Goal: Task Accomplishment & Management: Use online tool/utility

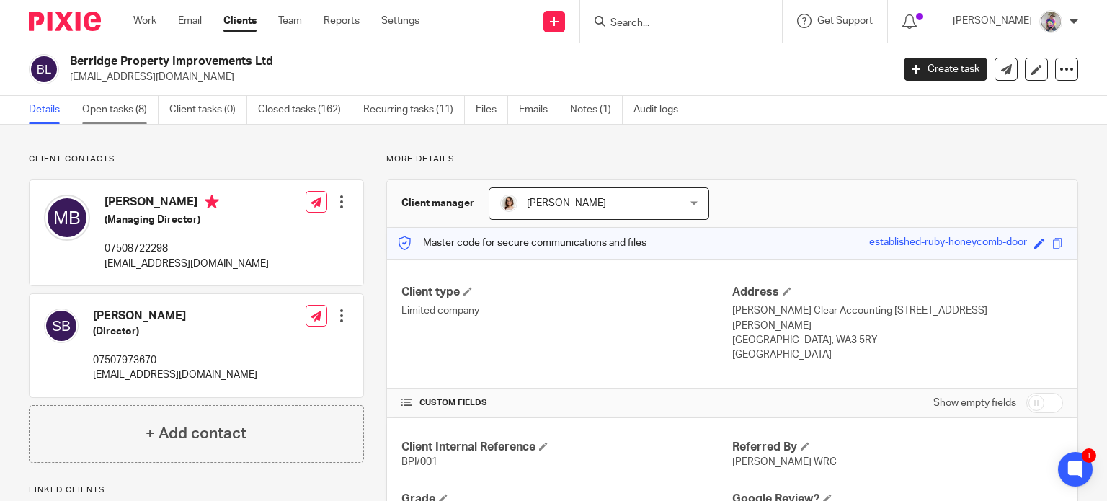
click at [119, 106] on link "Open tasks (8)" at bounding box center [120, 110] width 76 height 28
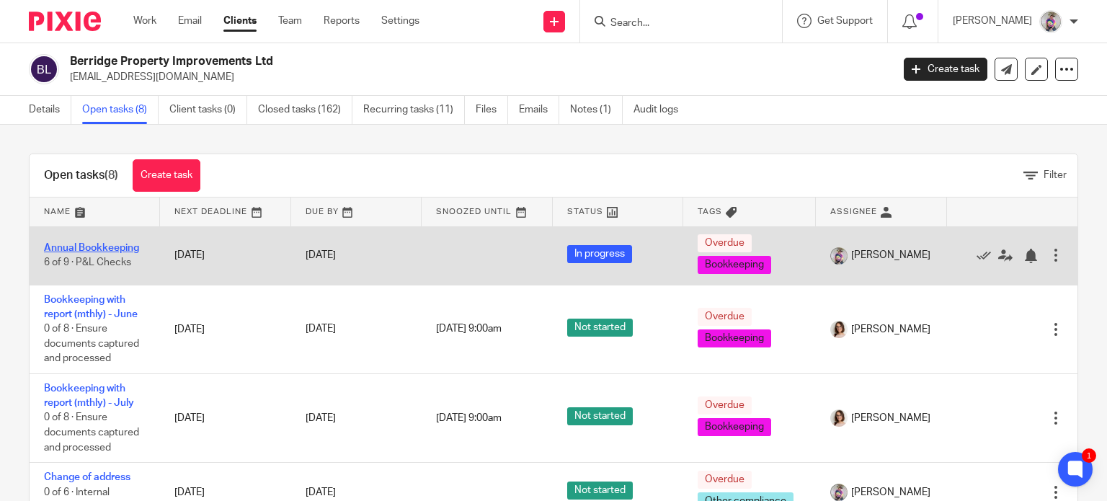
click at [102, 248] on link "Annual Bookkeeping" at bounding box center [91, 248] width 95 height 10
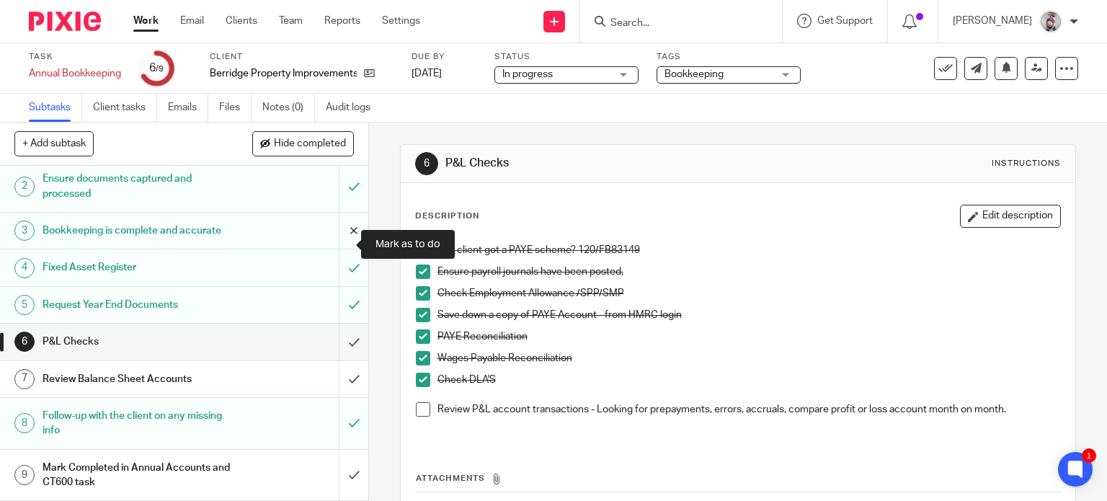
scroll to position [55, 0]
click at [419, 409] on span at bounding box center [423, 409] width 14 height 14
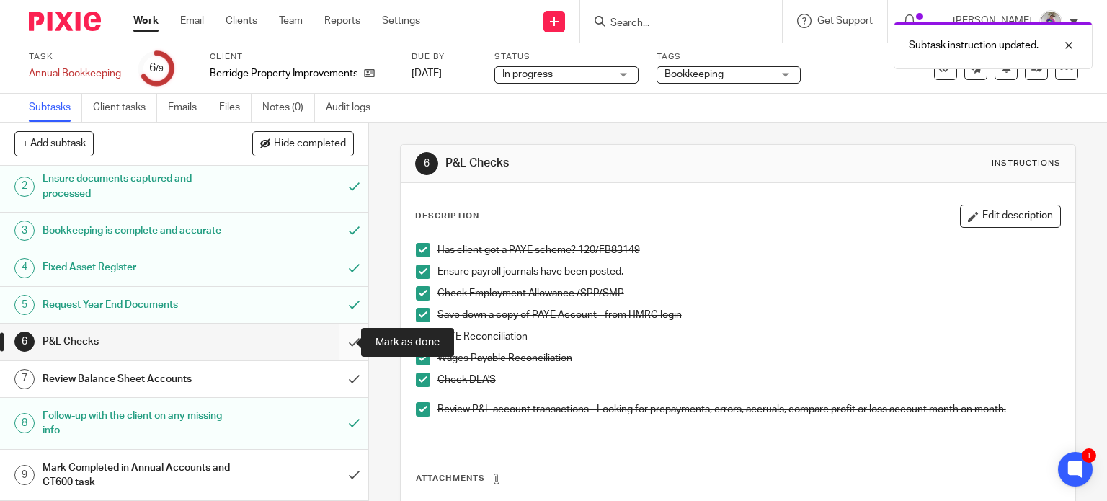
click at [337, 342] on input "submit" at bounding box center [184, 342] width 368 height 36
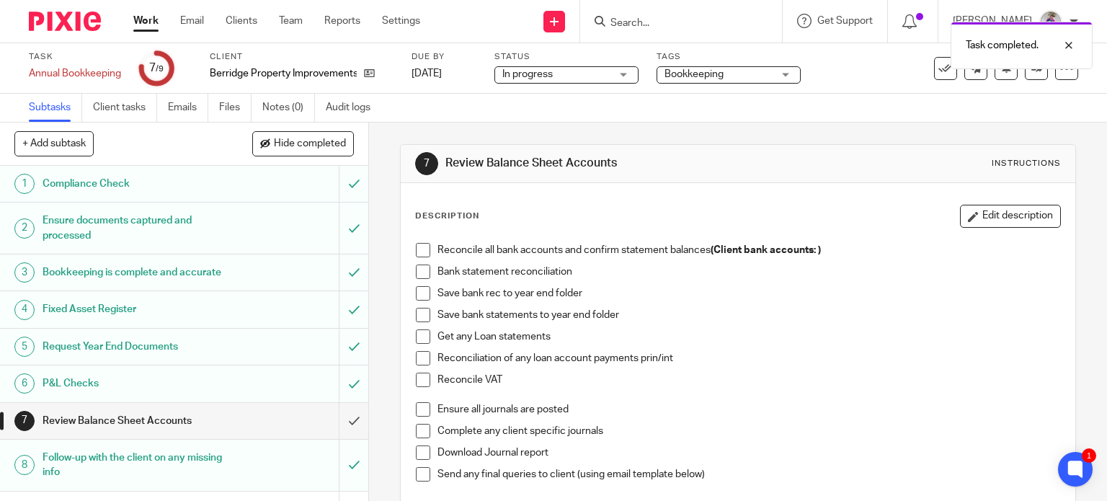
scroll to position [55, 0]
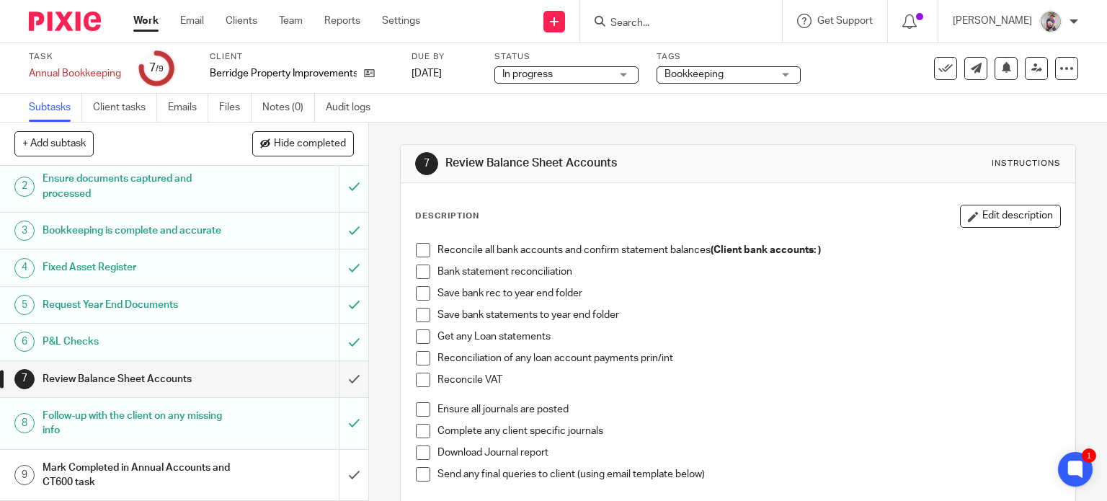
click at [135, 220] on h1 "Bookkeeping is complete and accurate" at bounding box center [137, 231] width 188 height 22
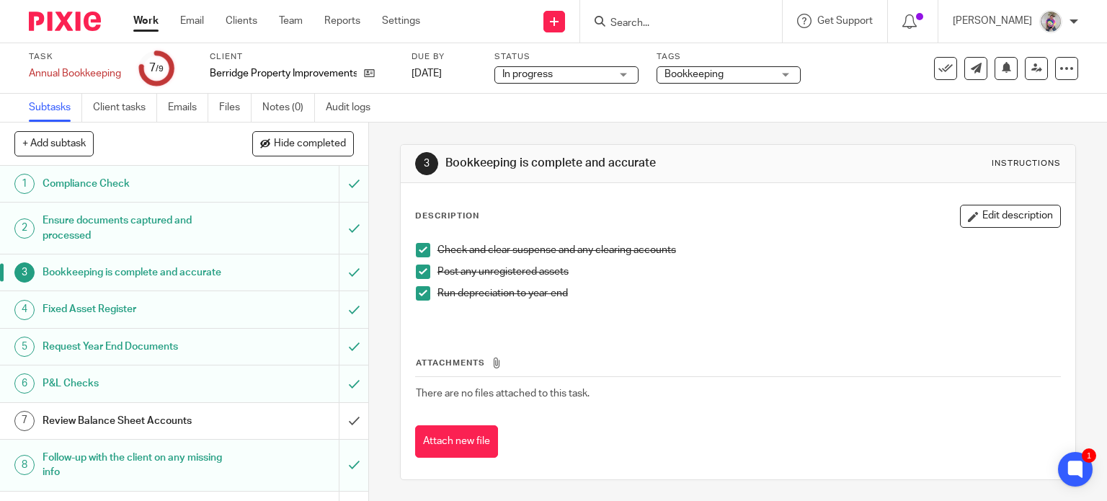
click at [112, 220] on h1 "Ensure documents captured and processed" at bounding box center [137, 228] width 188 height 37
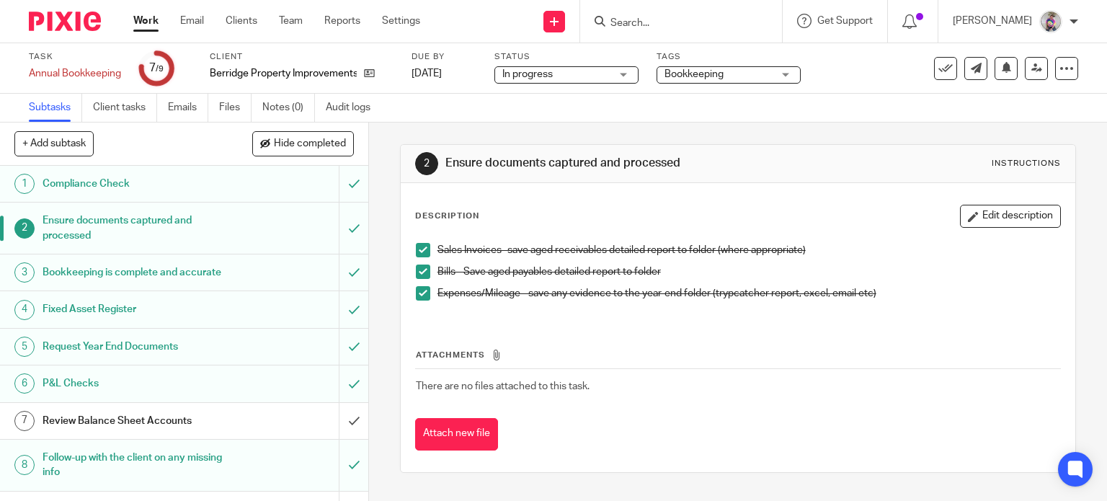
click at [76, 188] on h1 "Compliance Check" at bounding box center [137, 184] width 188 height 22
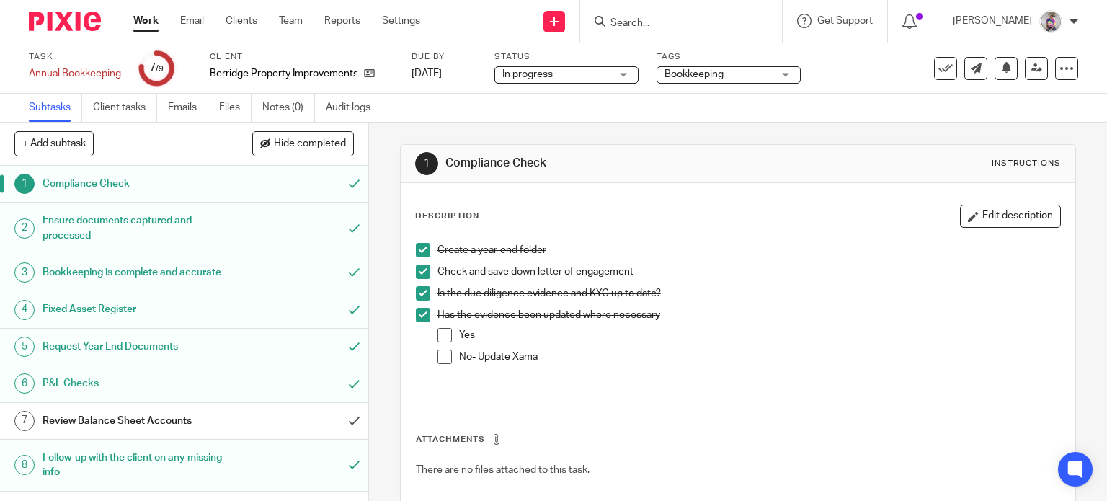
click at [86, 357] on h1 "Request Year End Documents" at bounding box center [137, 347] width 188 height 22
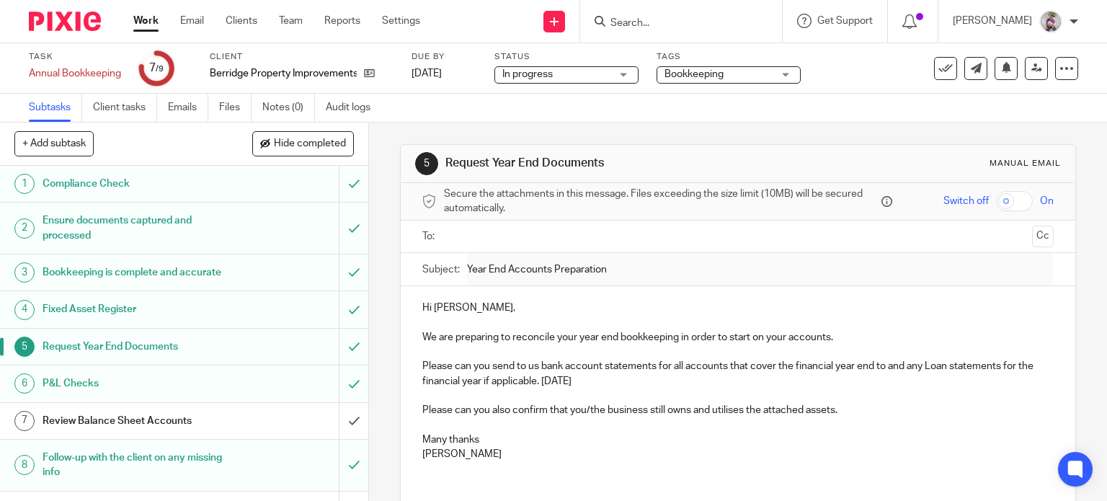
click at [81, 394] on h1 "P&L Checks" at bounding box center [137, 384] width 188 height 22
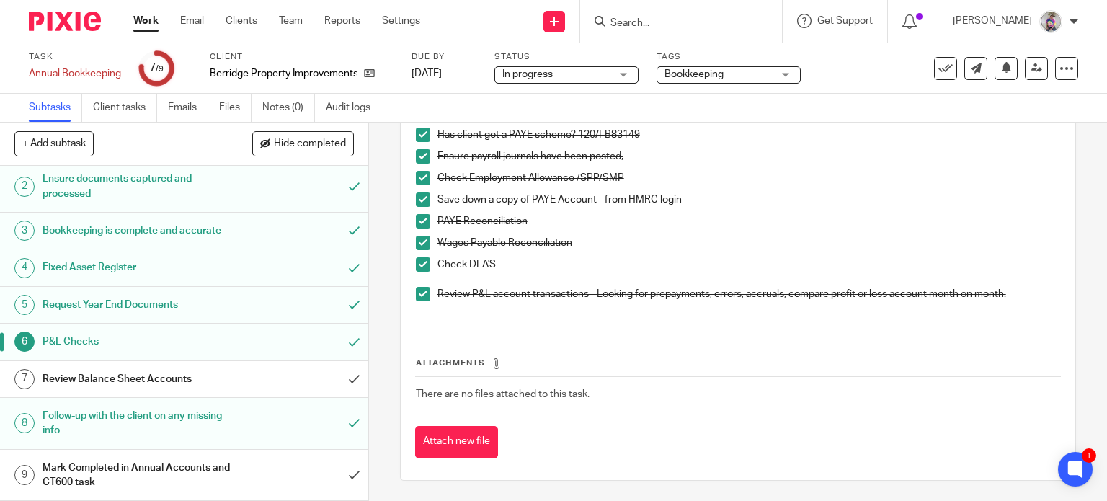
scroll to position [55, 0]
click at [173, 380] on h1 "Review Balance Sheet Accounts" at bounding box center [137, 379] width 188 height 22
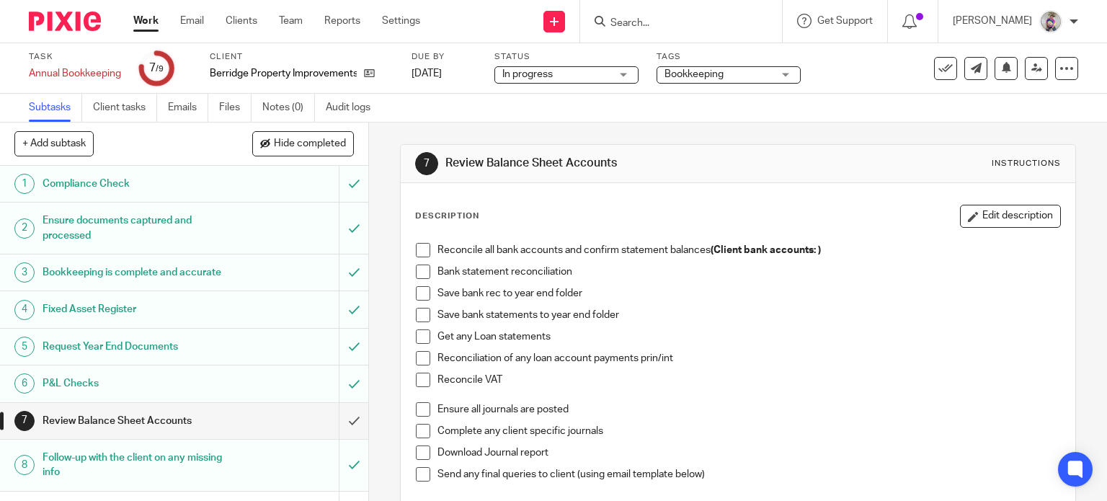
click at [161, 390] on h1 "P&L Checks" at bounding box center [137, 384] width 188 height 22
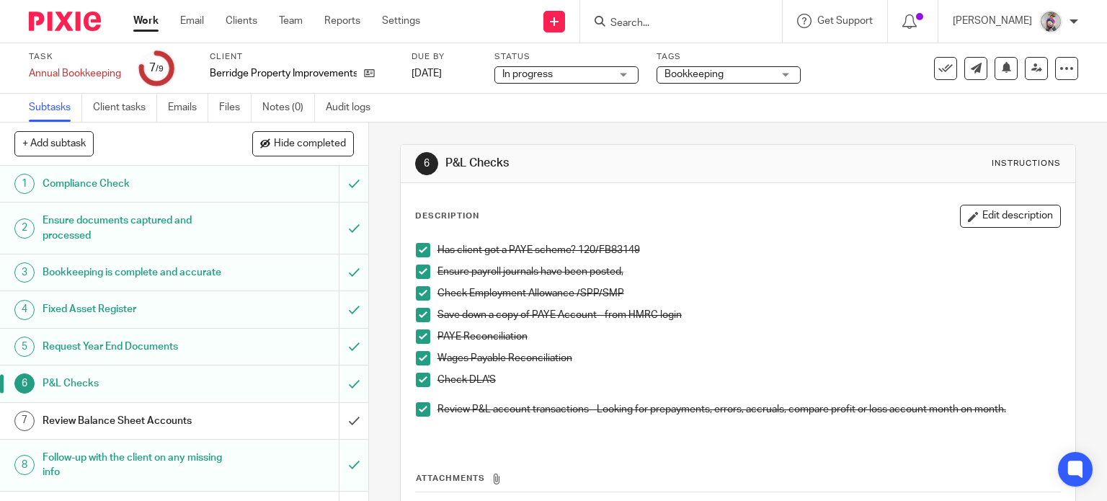
scroll to position [55, 0]
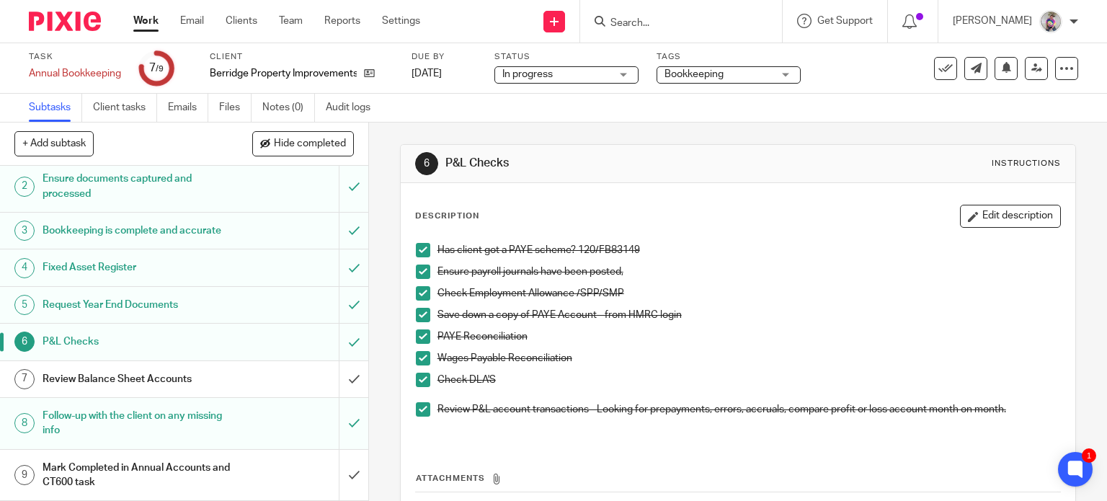
click at [179, 373] on h1 "Review Balance Sheet Accounts" at bounding box center [137, 379] width 188 height 22
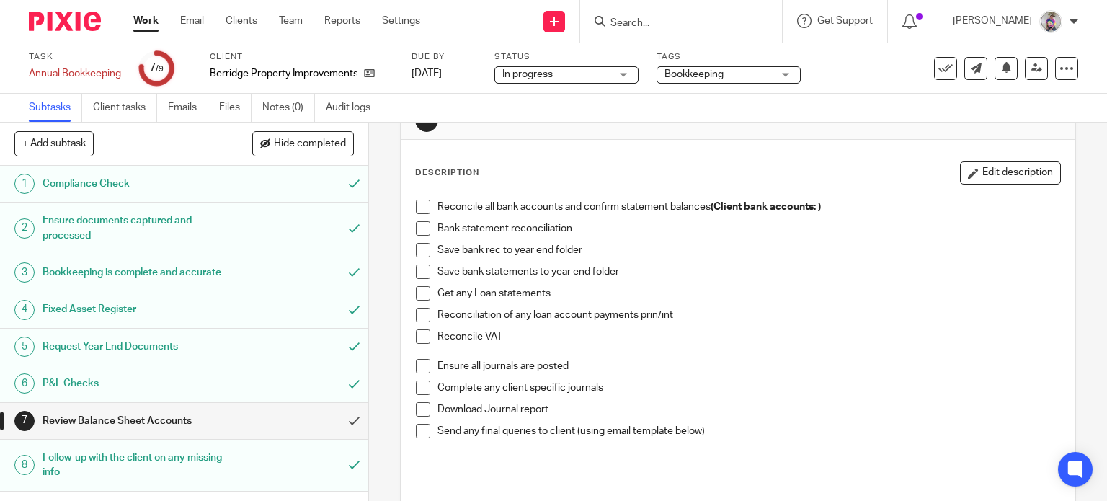
scroll to position [48, 0]
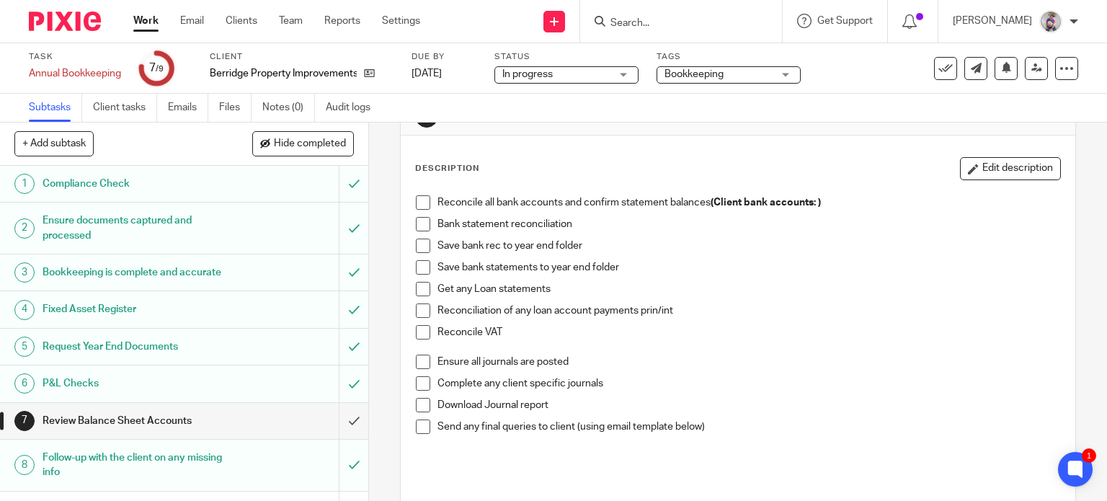
click at [416, 201] on span at bounding box center [423, 202] width 14 height 14
click at [418, 224] on span at bounding box center [423, 224] width 14 height 14
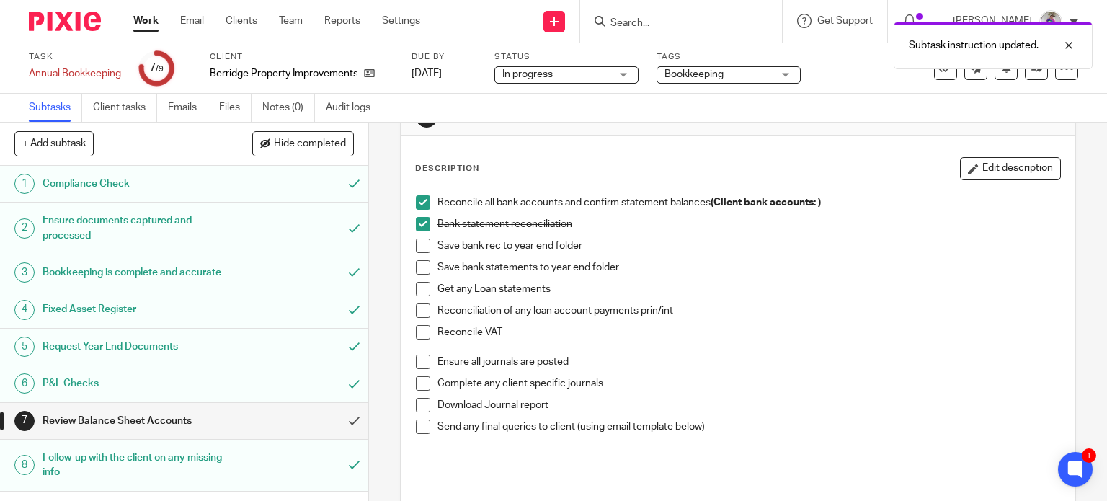
click at [417, 243] on span at bounding box center [423, 246] width 14 height 14
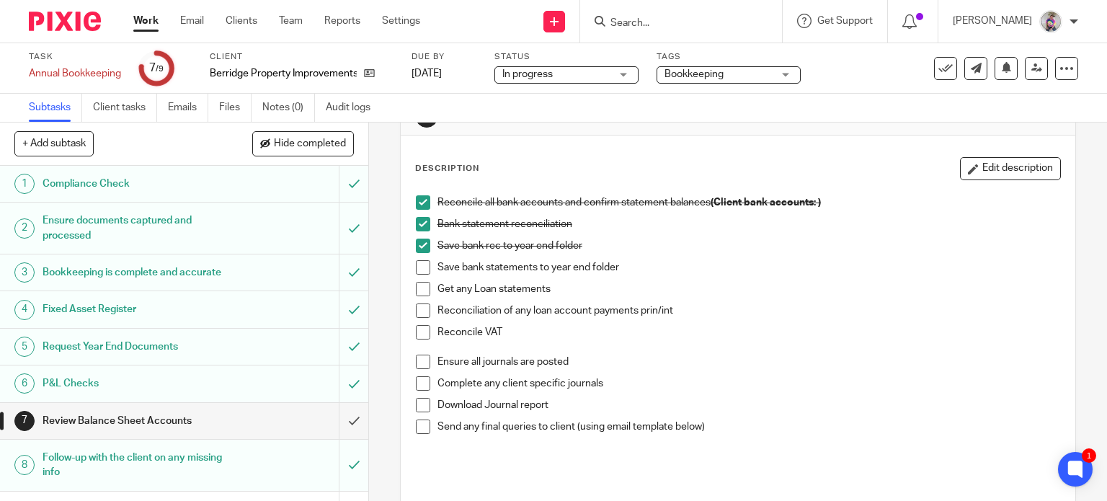
click at [416, 264] on span at bounding box center [423, 267] width 14 height 14
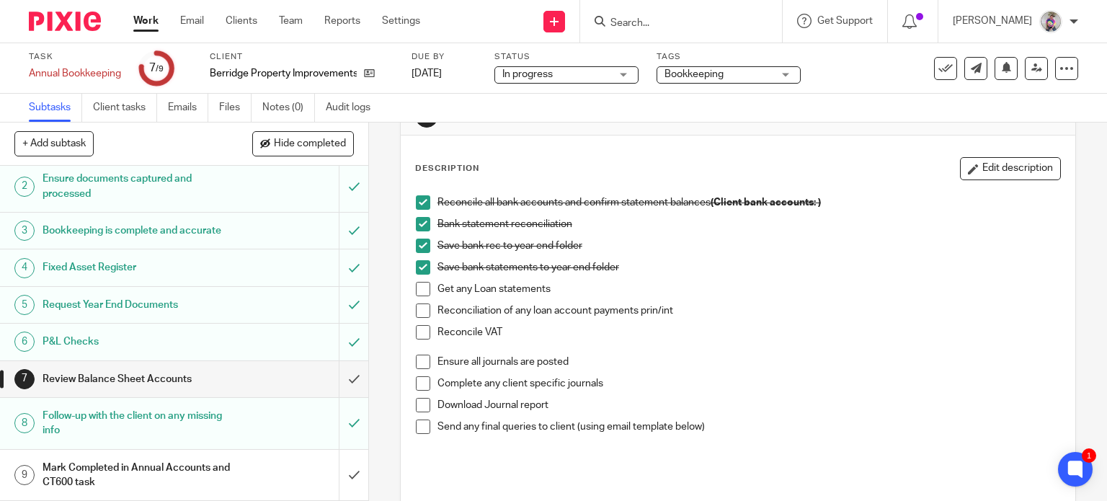
scroll to position [55, 0]
click at [419, 360] on span at bounding box center [423, 362] width 14 height 14
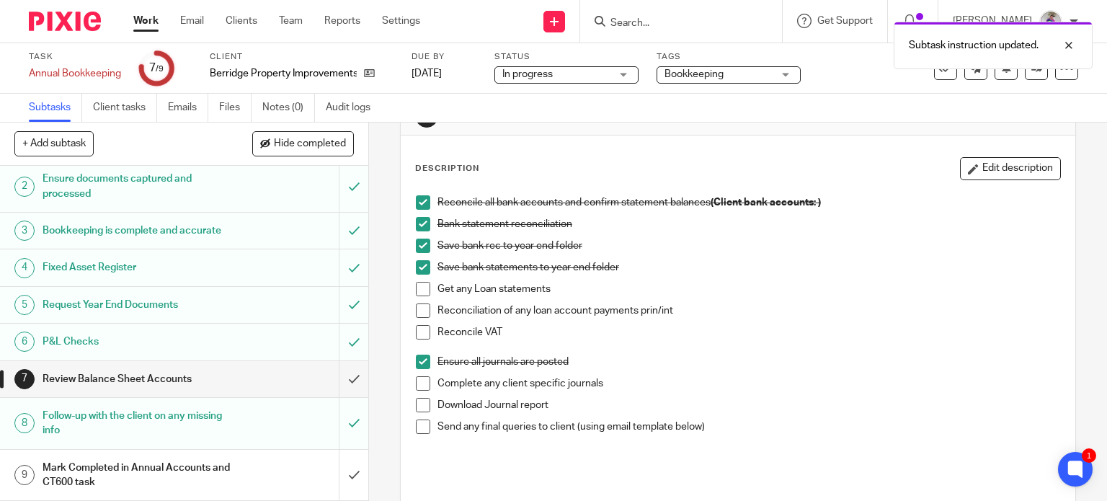
click at [416, 383] on span at bounding box center [423, 383] width 14 height 14
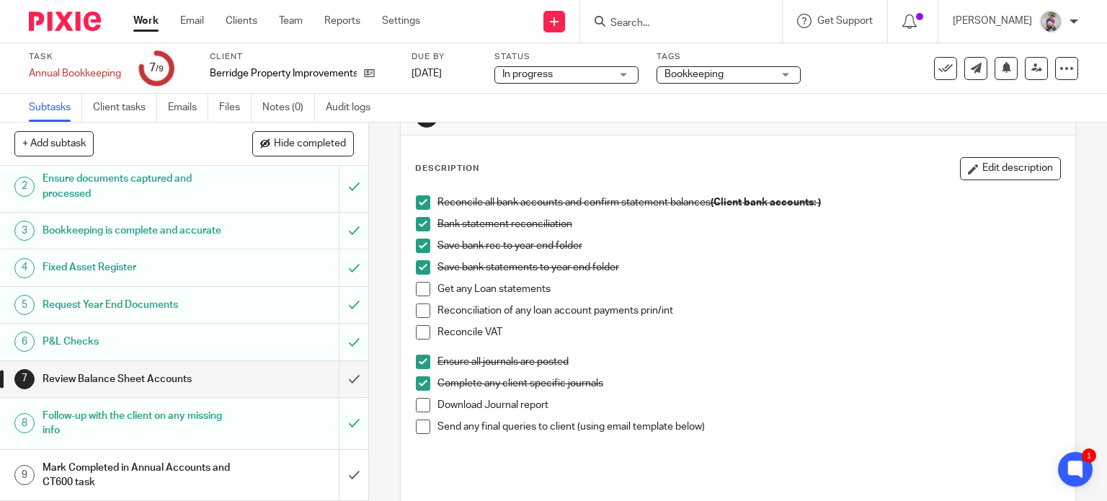
click at [417, 283] on span at bounding box center [423, 289] width 14 height 14
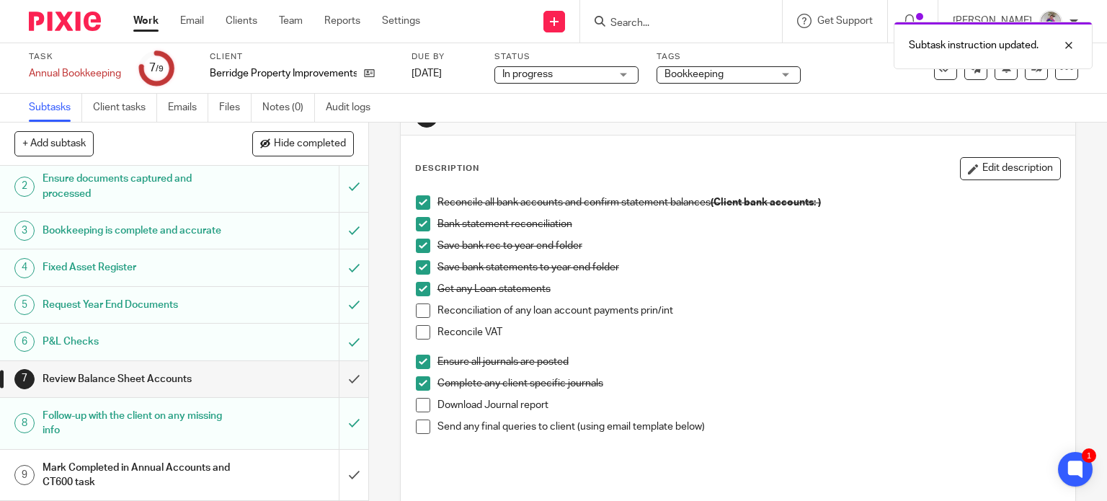
click at [419, 309] on span at bounding box center [423, 310] width 14 height 14
